Goal: Information Seeking & Learning: Learn about a topic

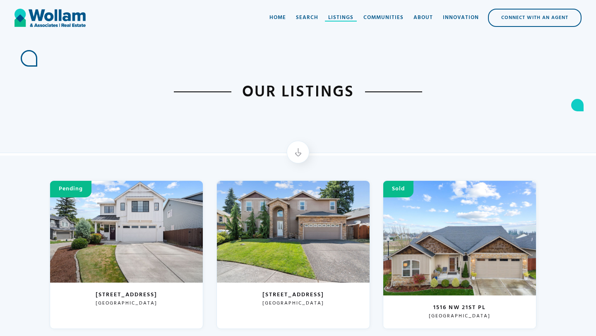
click at [337, 14] on div "Listings" at bounding box center [340, 18] width 25 height 8
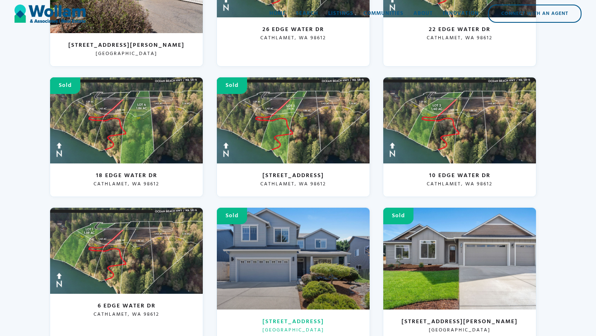
scroll to position [1185, 0]
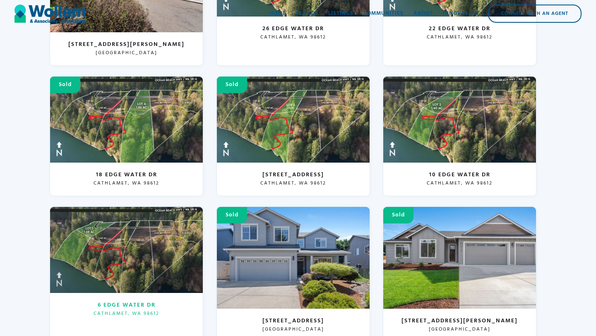
click at [150, 258] on div at bounding box center [126, 250] width 153 height 86
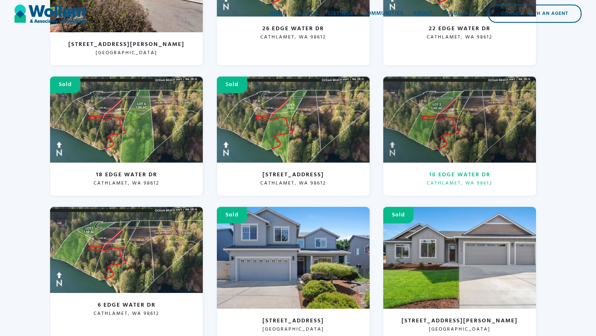
click at [473, 145] on div at bounding box center [460, 120] width 153 height 86
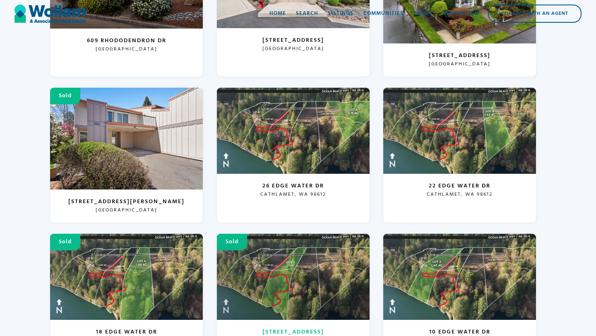
scroll to position [989, 0]
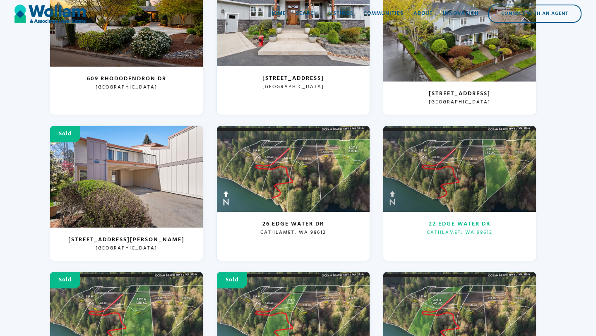
click at [440, 193] on div at bounding box center [460, 169] width 153 height 86
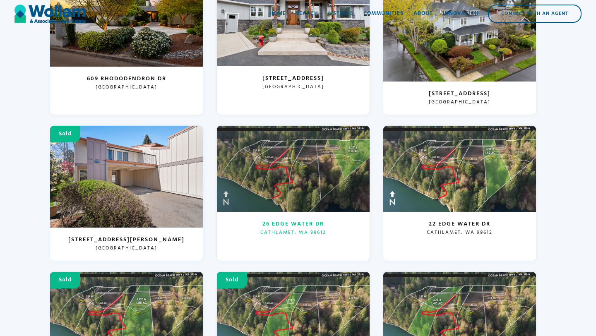
click at [305, 201] on div at bounding box center [293, 169] width 153 height 86
click at [270, 196] on div at bounding box center [293, 169] width 153 height 86
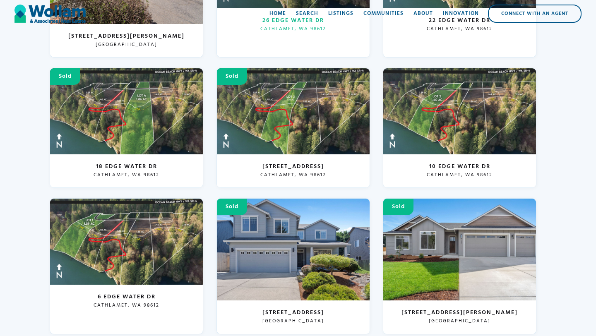
scroll to position [1283, 0]
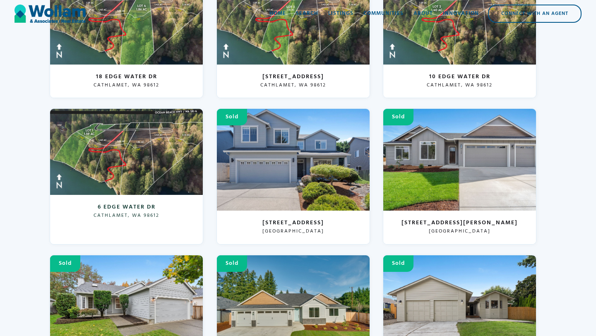
click at [150, 201] on div "6 Edge Water Dr Cathlamet, WA 98612" at bounding box center [126, 211] width 153 height 33
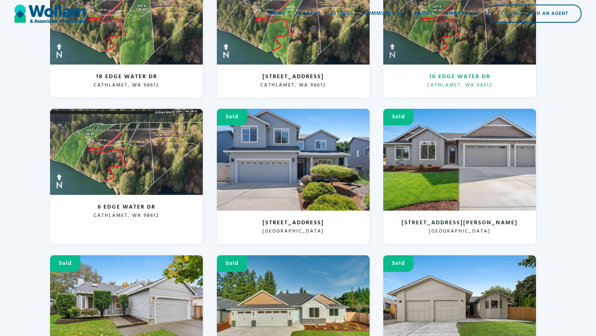
click at [428, 68] on div "10 Edge Water Dr Cathlamet, WA 98612" at bounding box center [460, 81] width 153 height 33
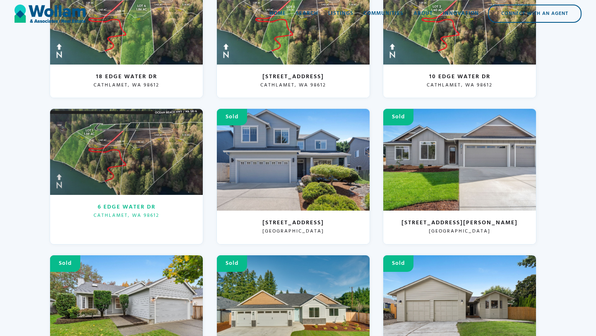
click at [111, 169] on div at bounding box center [126, 152] width 153 height 86
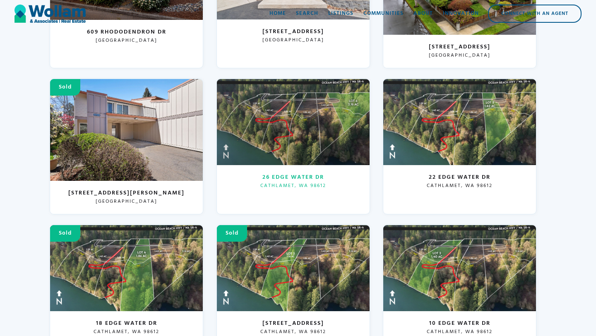
scroll to position [1033, 0]
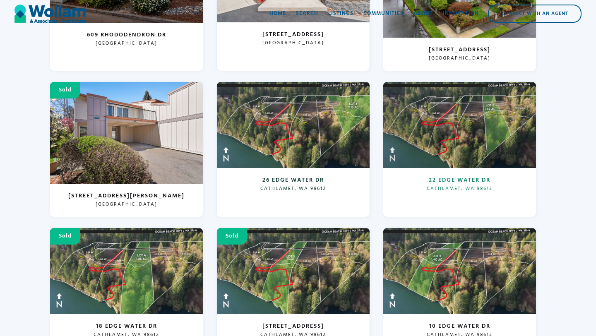
click at [338, 167] on div at bounding box center [293, 125] width 153 height 86
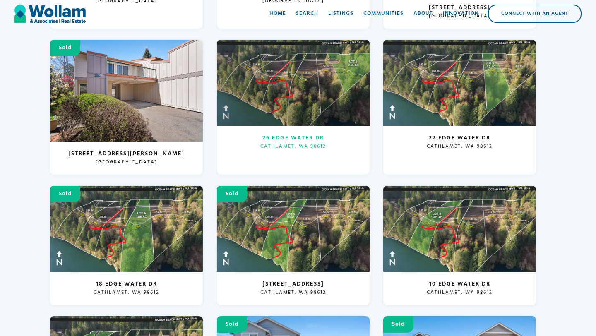
scroll to position [1077, 0]
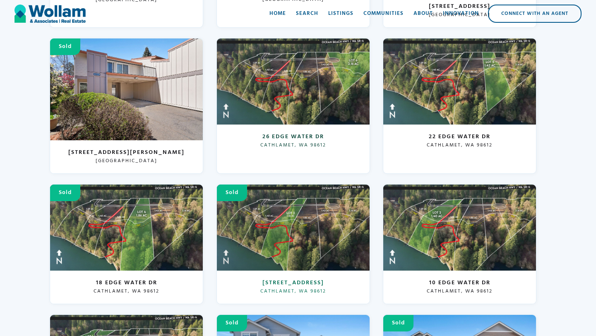
click at [269, 191] on div at bounding box center [293, 228] width 153 height 86
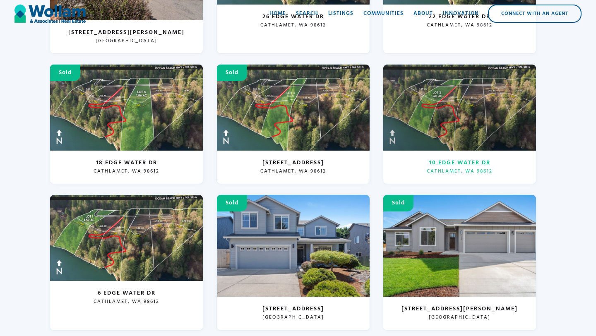
scroll to position [1192, 0]
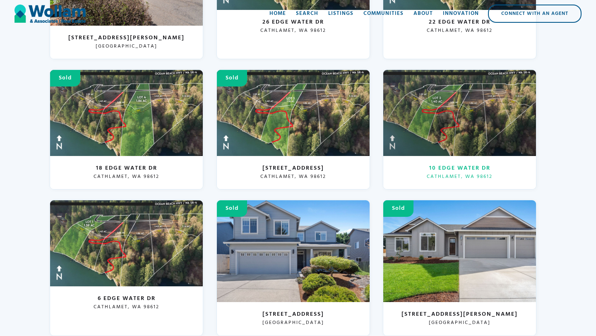
click at [449, 150] on div at bounding box center [460, 113] width 153 height 86
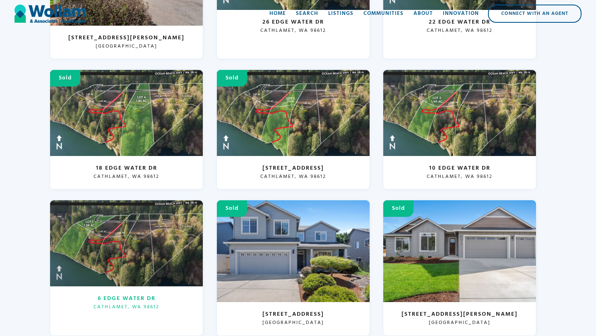
click at [80, 287] on div "6 Edge Water Dr Cathlamet, WA 98612" at bounding box center [126, 303] width 153 height 33
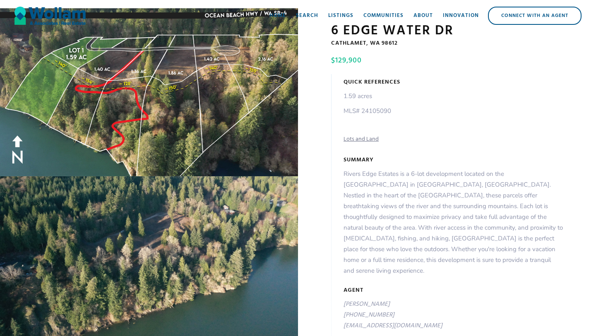
scroll to position [42, 0]
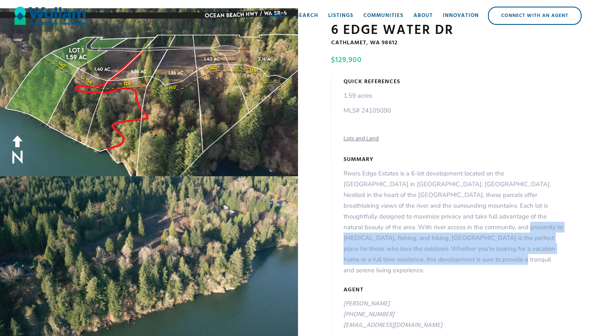
drag, startPoint x: 379, startPoint y: 261, endPoint x: 385, endPoint y: 227, distance: 34.6
click at [385, 227] on p "Rivers Edge Estates is a 6-lot development located on the [GEOGRAPHIC_DATA] in …" at bounding box center [454, 222] width 220 height 108
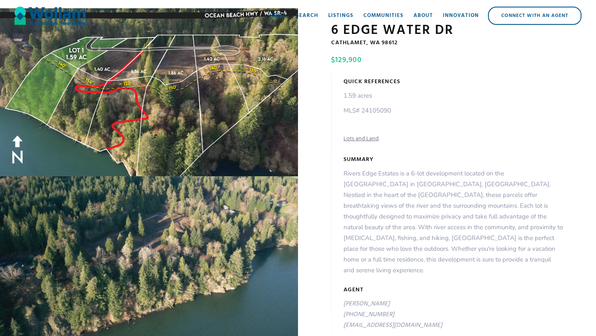
click at [377, 196] on p "Rivers Edge Estates is a 6-lot development located on the [GEOGRAPHIC_DATA] in …" at bounding box center [454, 222] width 220 height 108
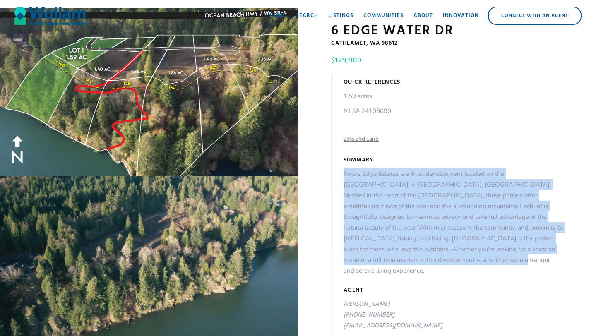
drag, startPoint x: 379, startPoint y: 158, endPoint x: 381, endPoint y: 261, distance: 103.1
click at [383, 261] on div "Quick References 1.59 acres MLS# 24105090 ‍ Lots and Land Summary Rivers Edge E…" at bounding box center [447, 205] width 232 height 263
click at [381, 261] on p "Rivers Edge Estates is a 6-lot development located on the [GEOGRAPHIC_DATA] in …" at bounding box center [454, 223] width 220 height 108
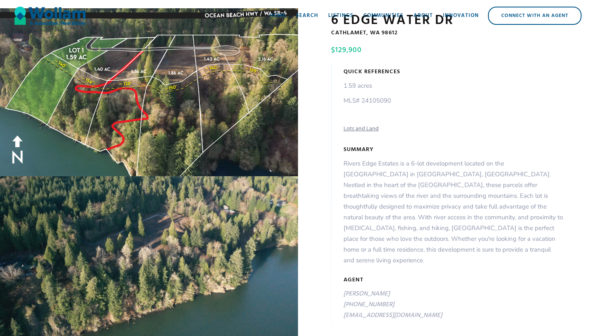
scroll to position [54, 0]
